Goal: Book appointment/travel/reservation

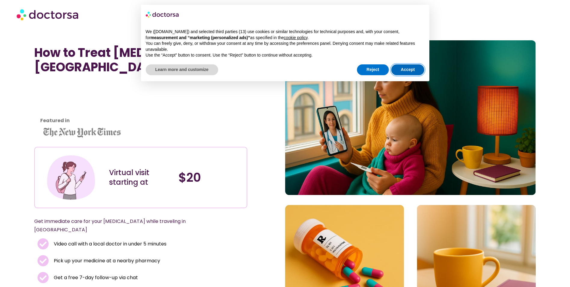
click at [418, 68] on button "Accept" at bounding box center [407, 69] width 33 height 11
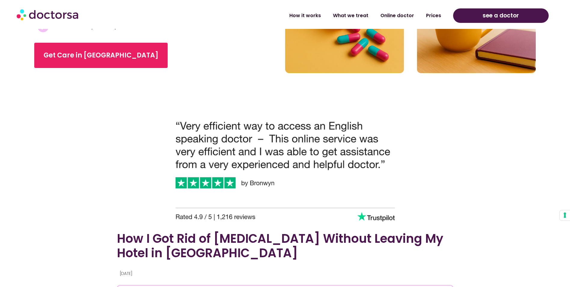
scroll to position [501, 0]
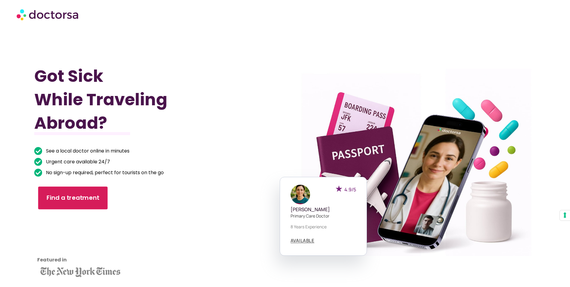
click at [90, 204] on link "Find a treatment" at bounding box center [72, 197] width 69 height 23
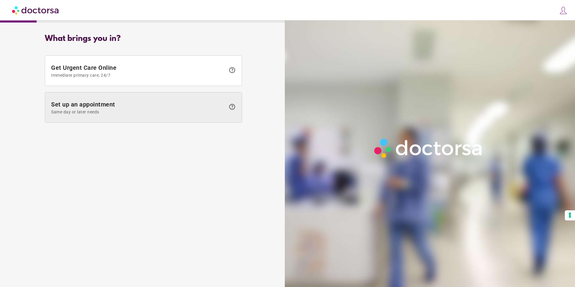
click at [107, 104] on span "Set up an appointment Same day or later needs" at bounding box center [138, 108] width 174 height 14
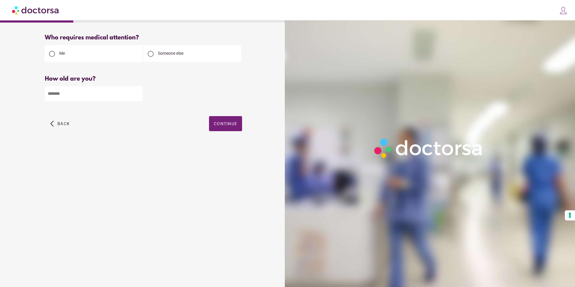
click at [115, 95] on input "number" at bounding box center [94, 93] width 98 height 15
